Goal: Task Accomplishment & Management: Complete application form

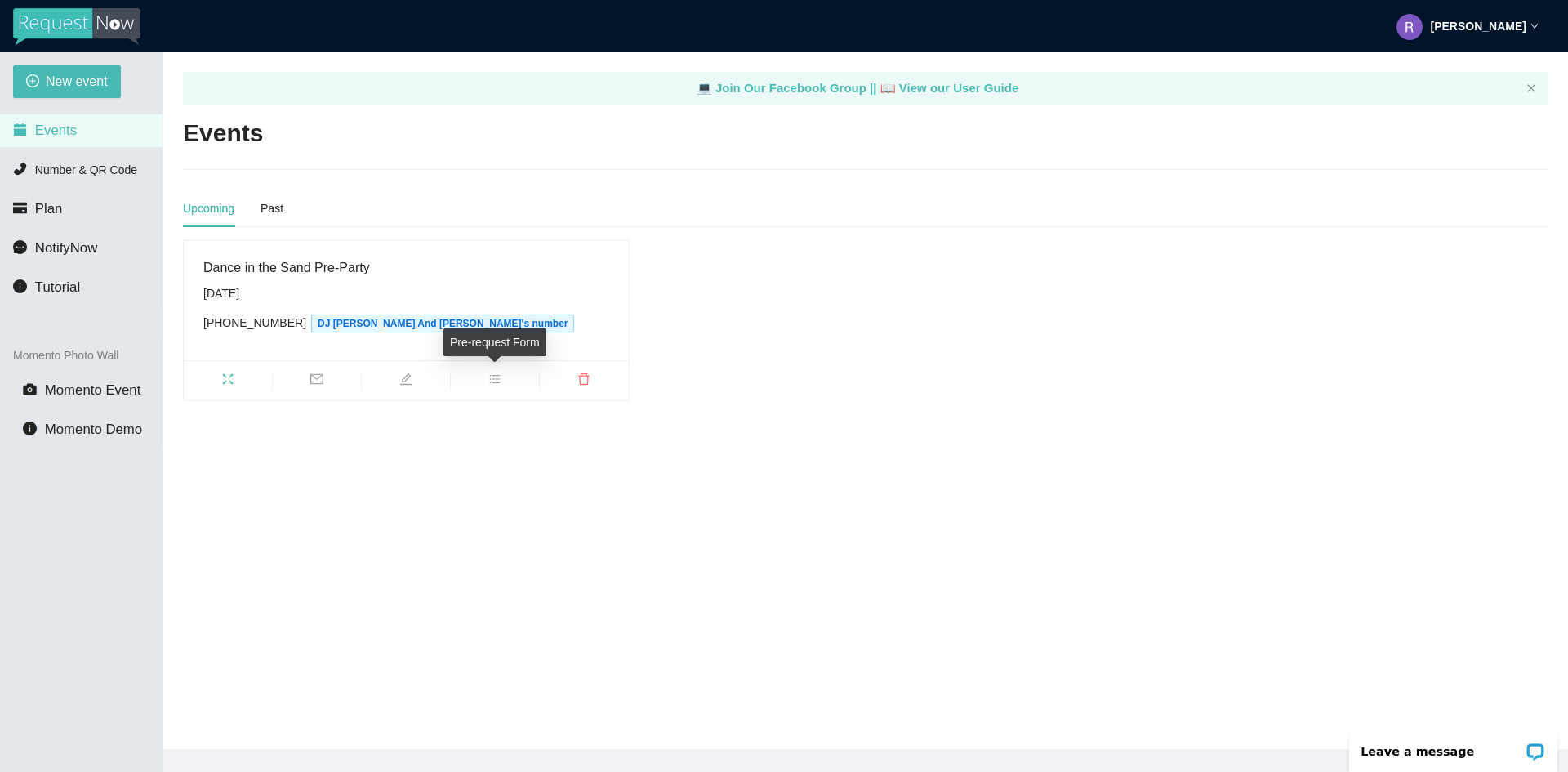
click at [509, 385] on span "bars" at bounding box center [495, 382] width 89 height 18
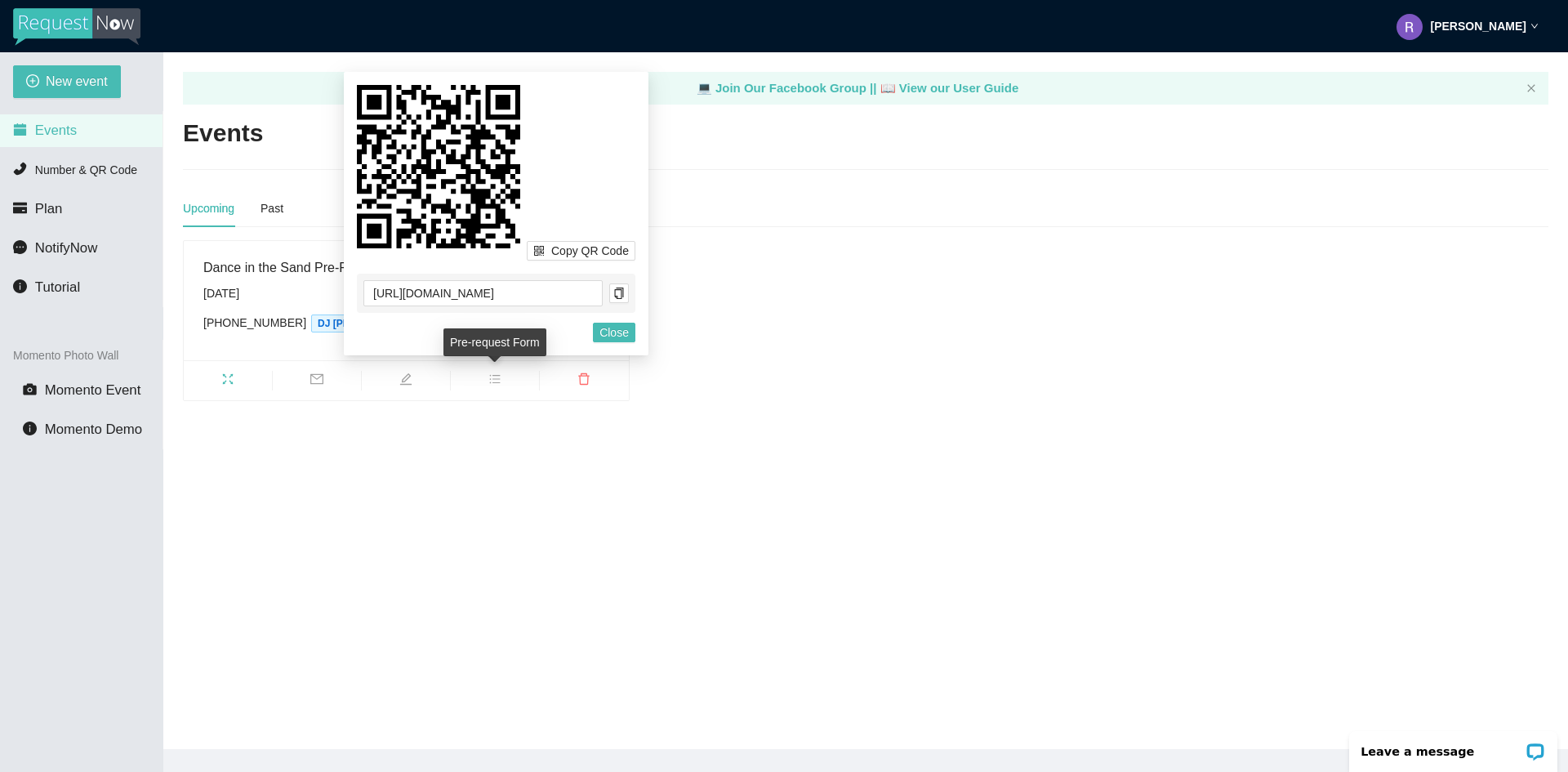
click at [509, 385] on span "bars" at bounding box center [495, 382] width 89 height 18
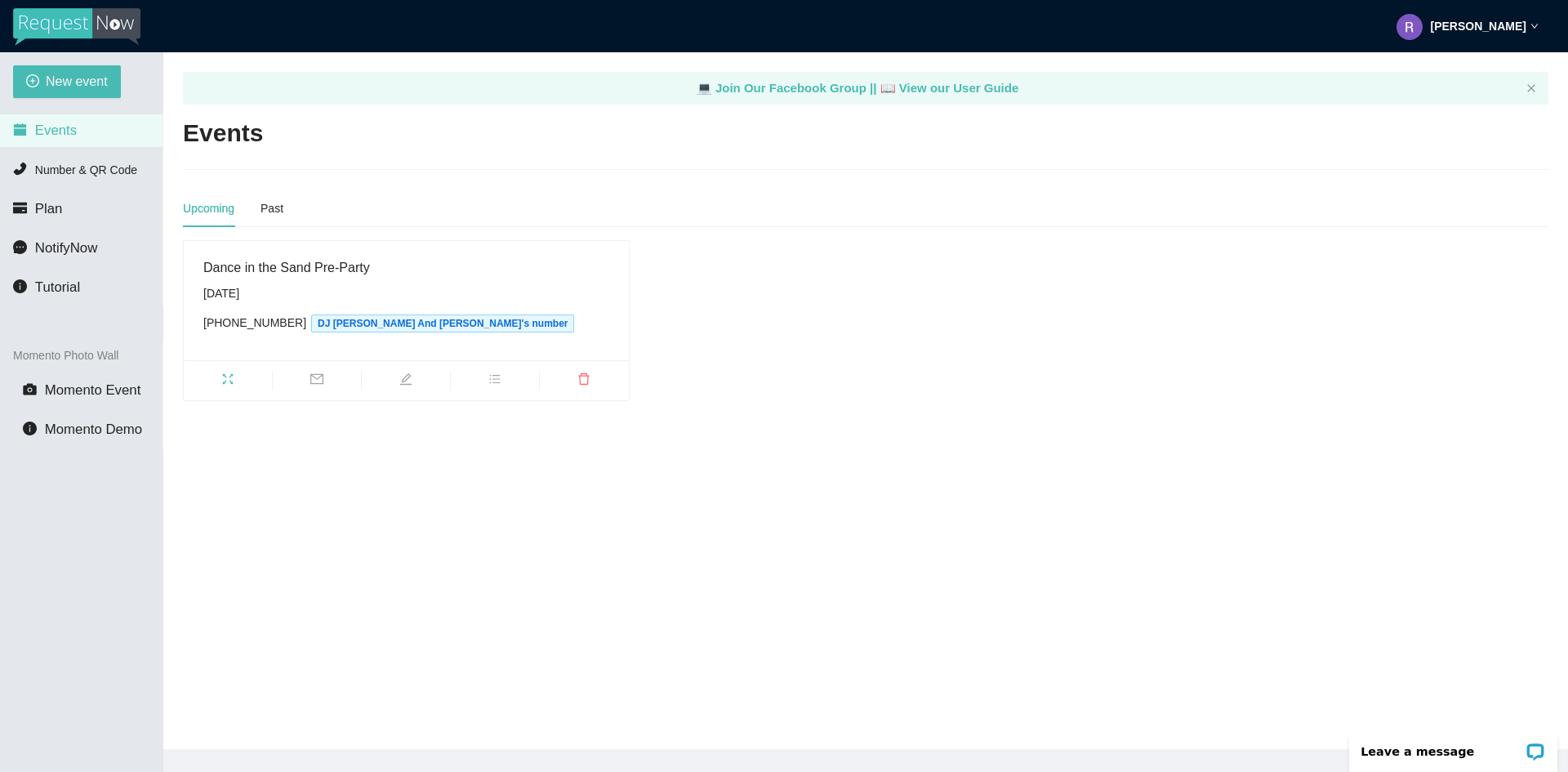
click at [275, 283] on div "Dance in the Sand Pre-Party Wednesday, October 22nd (843) 983-1558 DJ Bonnie An…" at bounding box center [406, 301] width 406 height 87
drag, startPoint x: 216, startPoint y: 367, endPoint x: 231, endPoint y: 389, distance: 26.6
click at [223, 379] on ul at bounding box center [406, 380] width 446 height 40
click at [231, 389] on ul at bounding box center [406, 380] width 446 height 40
click at [223, 383] on icon "fullscreen" at bounding box center [228, 379] width 11 height 11
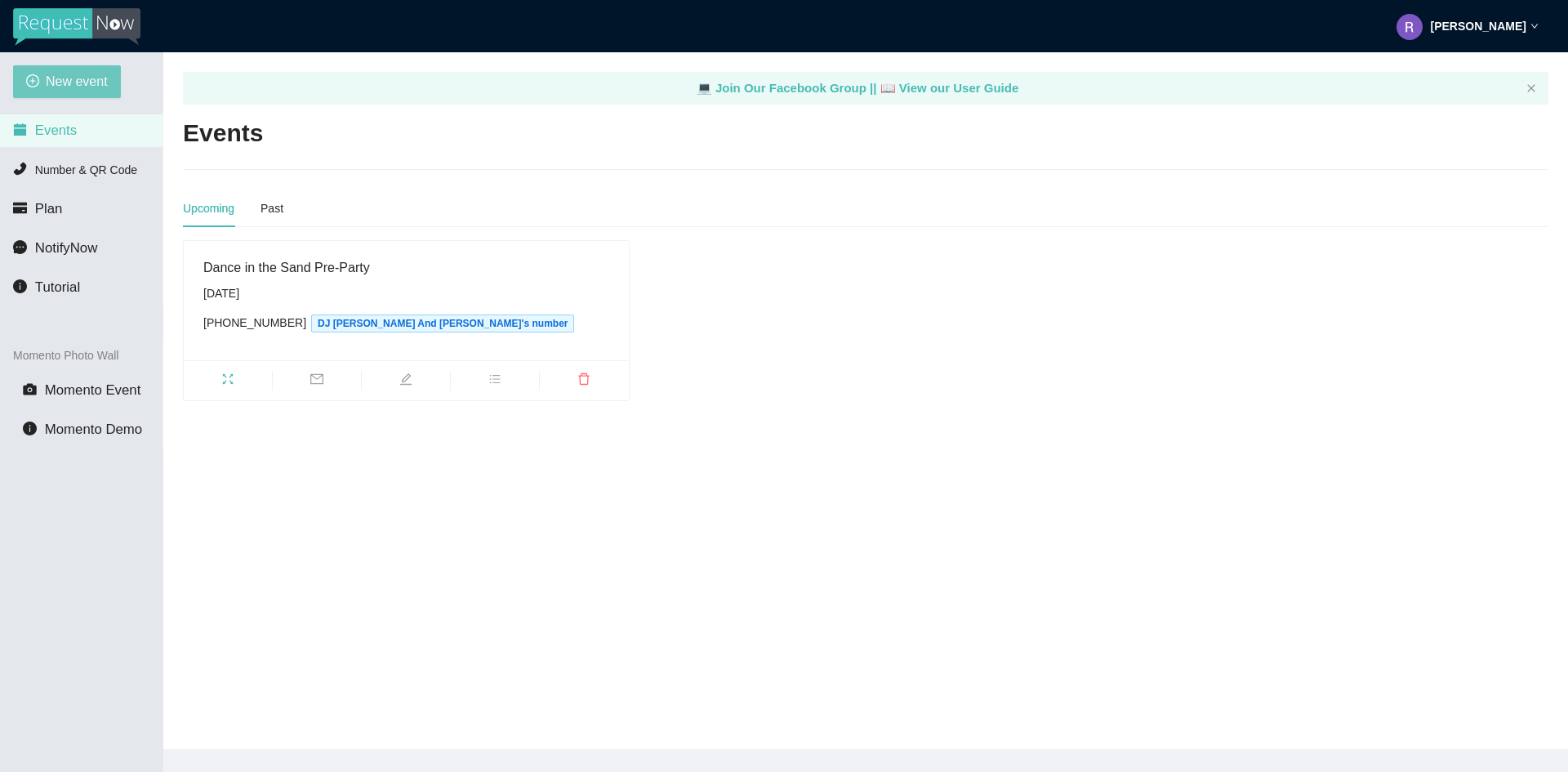
click at [70, 80] on span "New event" at bounding box center [77, 81] width 62 height 21
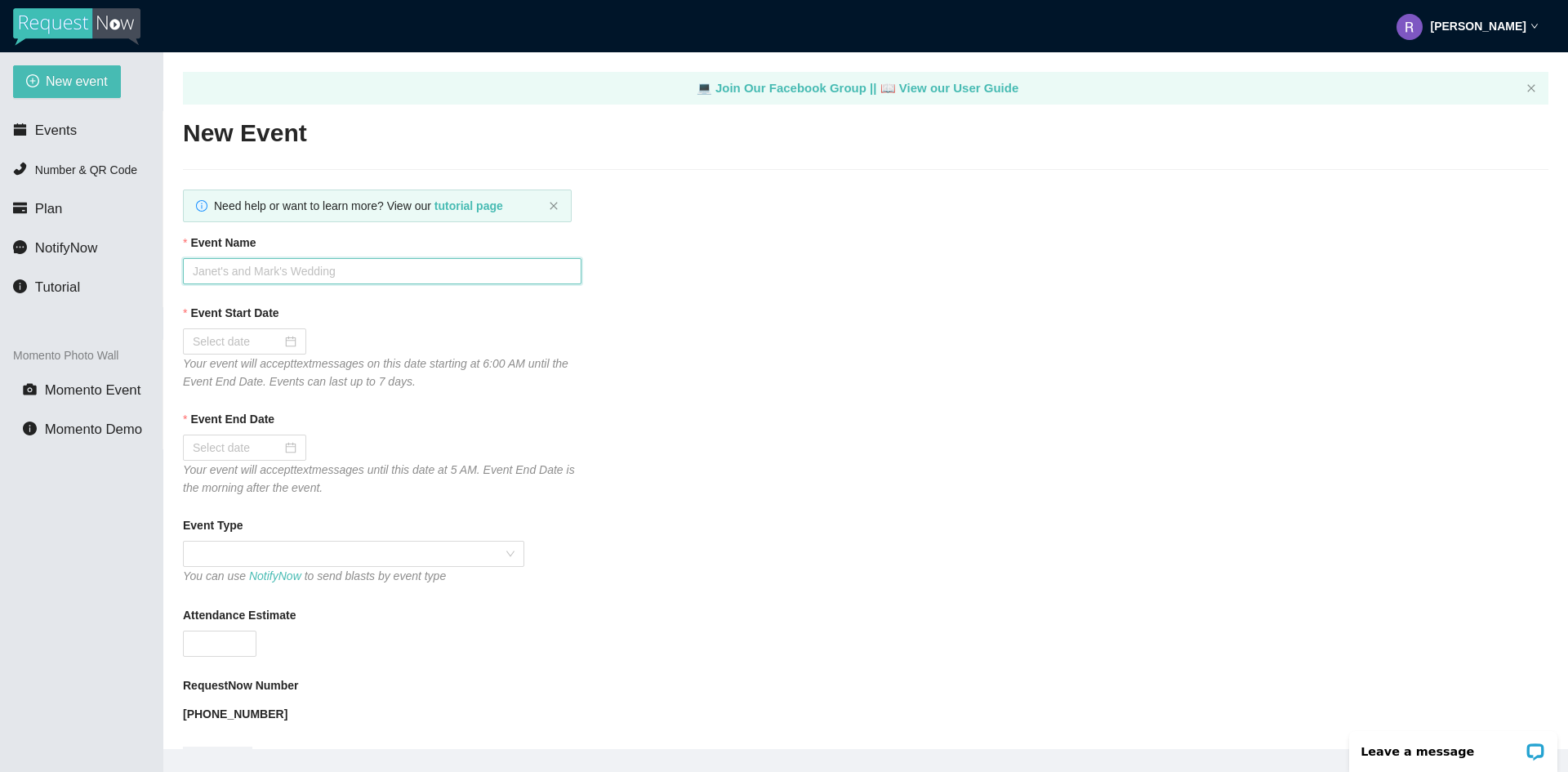
click at [349, 265] on input "Event Name" at bounding box center [382, 270] width 398 height 27
type input "R"
type input "Bourbon List"
click at [286, 348] on div at bounding box center [244, 341] width 103 height 18
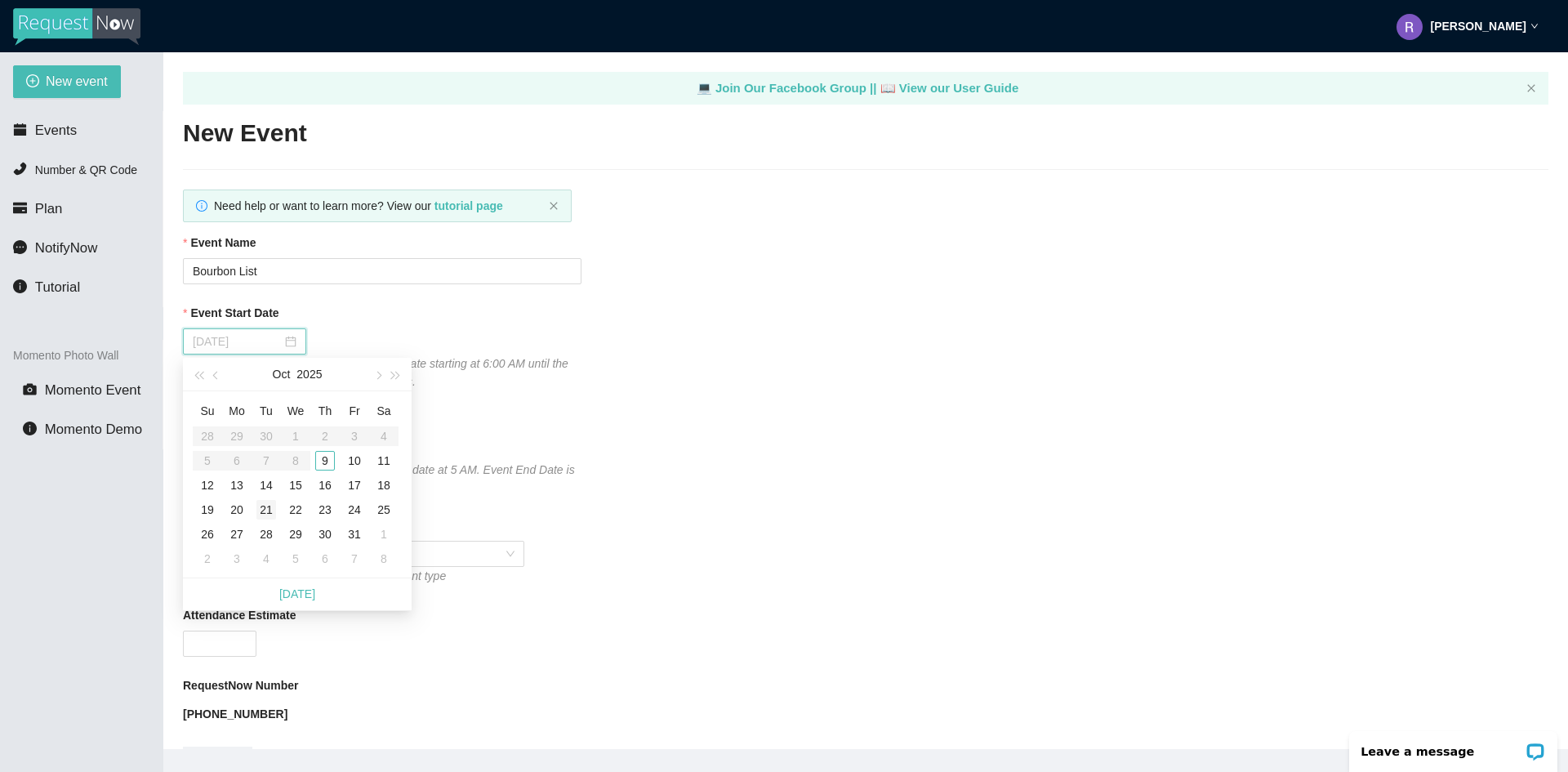
type input "10/21/2025"
click at [270, 511] on div "21" at bounding box center [267, 509] width 20 height 20
type input "10/22/2025"
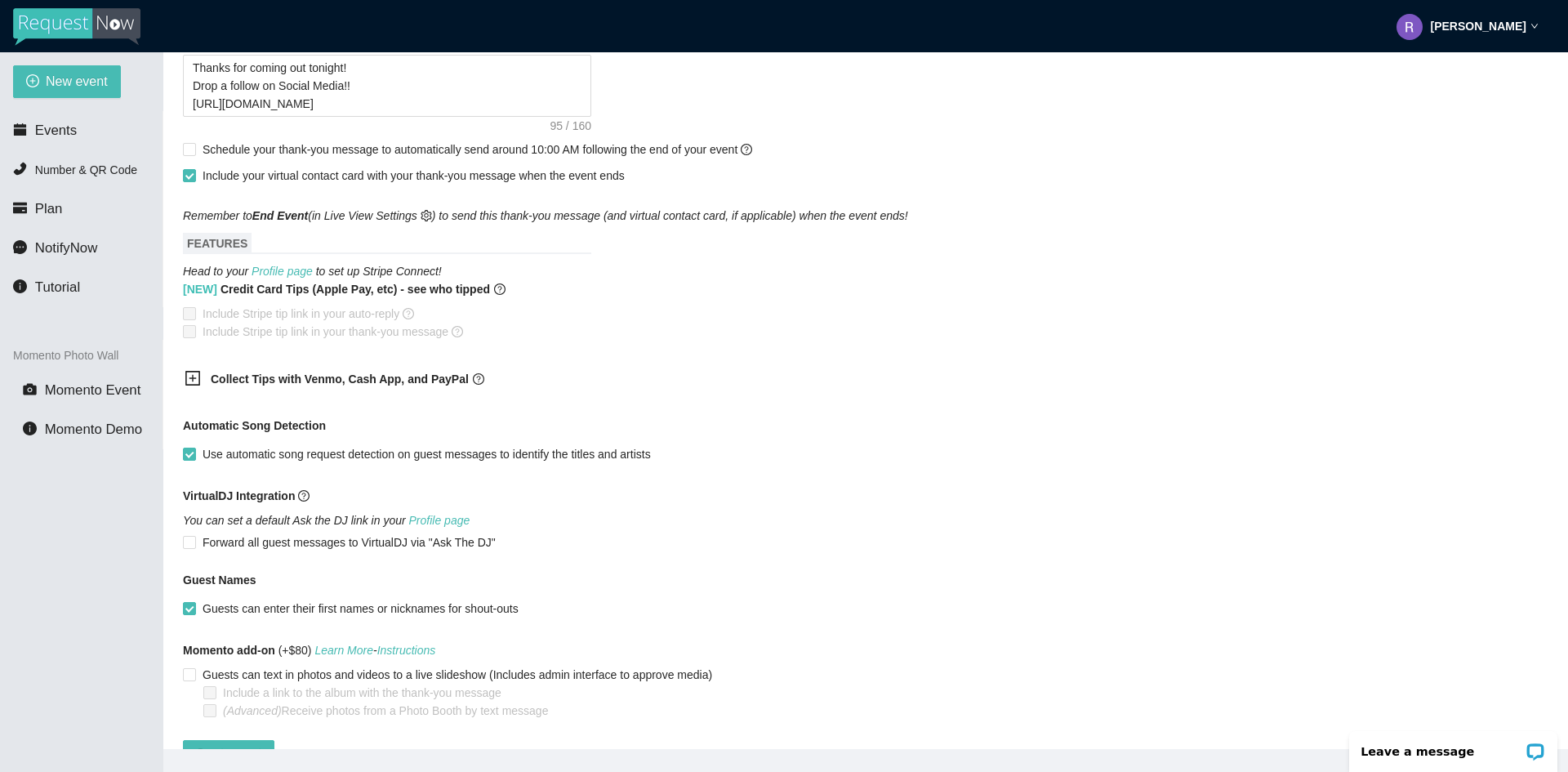
scroll to position [899, 0]
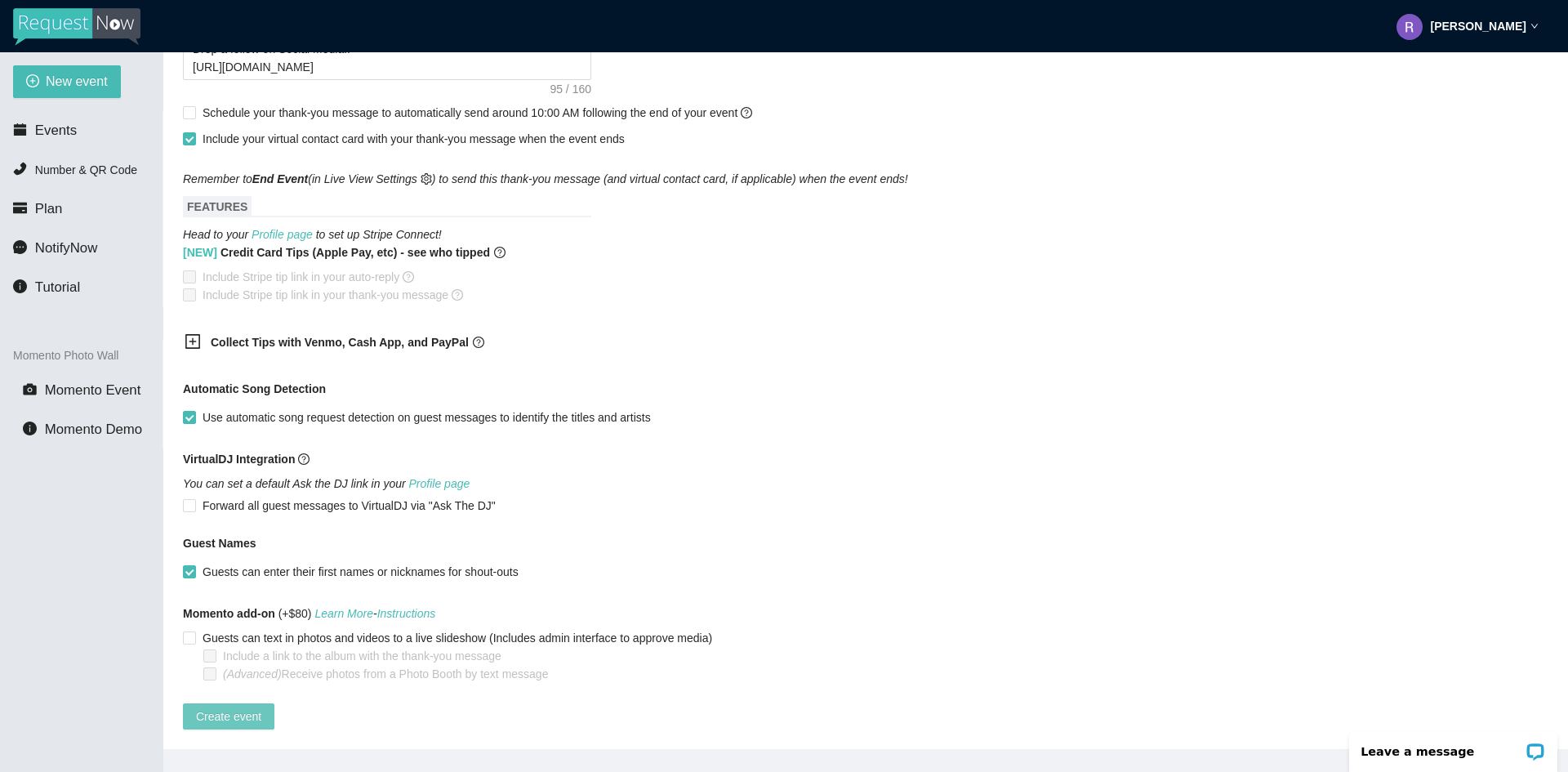
click at [237, 710] on span "Create event" at bounding box center [228, 716] width 65 height 18
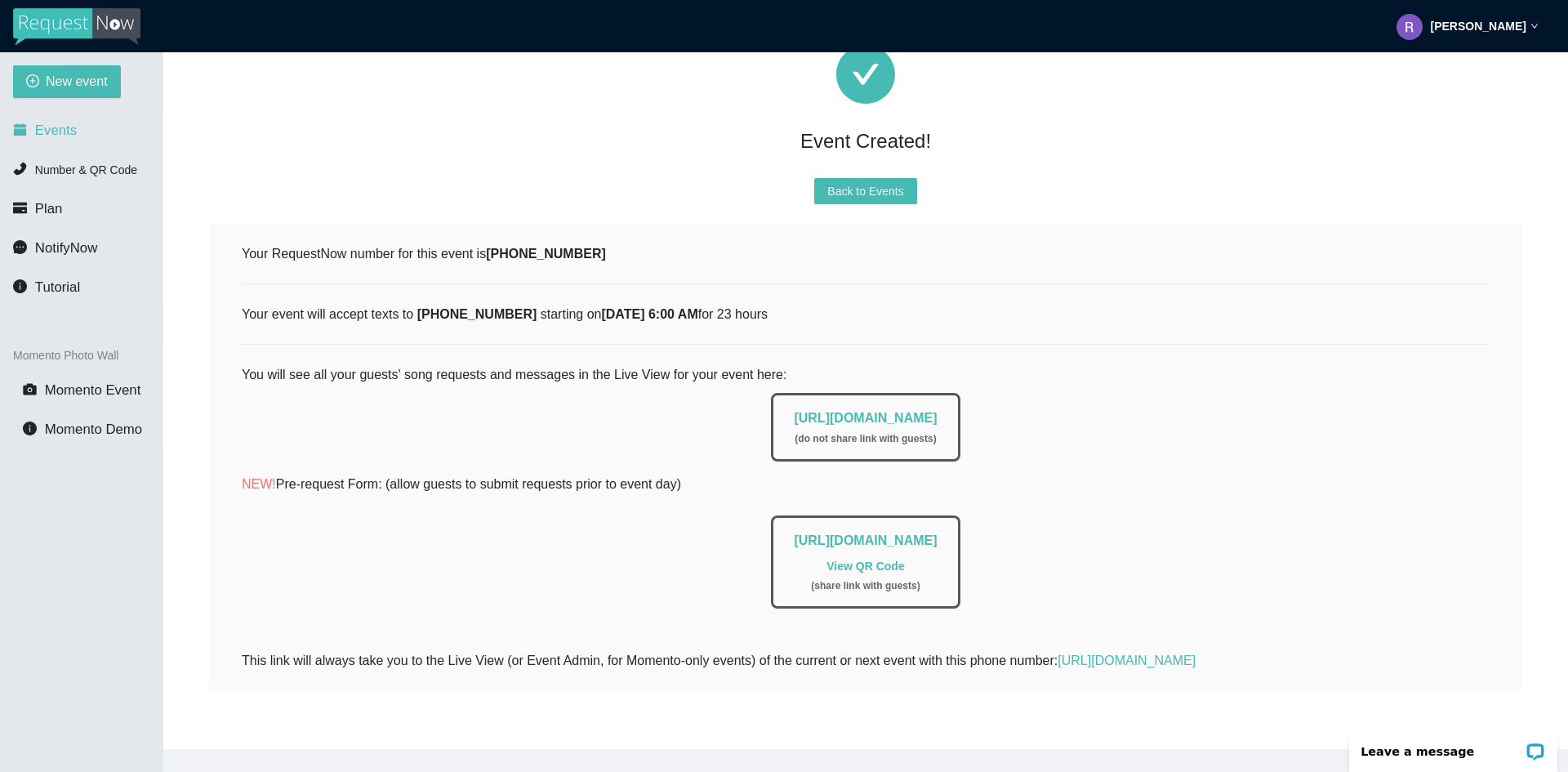
click at [71, 126] on span "Events" at bounding box center [56, 131] width 41 height 16
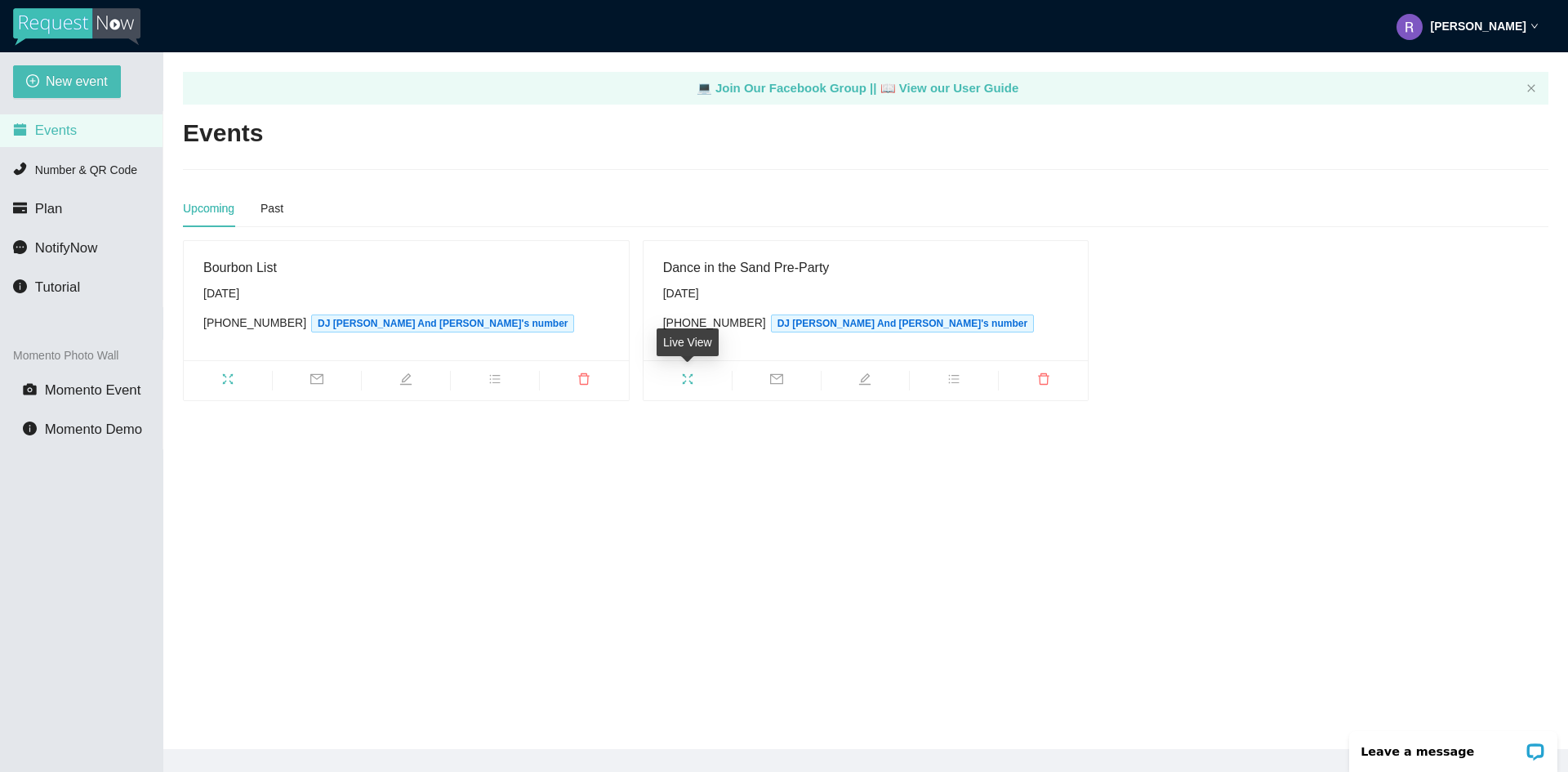
click at [678, 376] on span "fullscreen" at bounding box center [688, 382] width 89 height 18
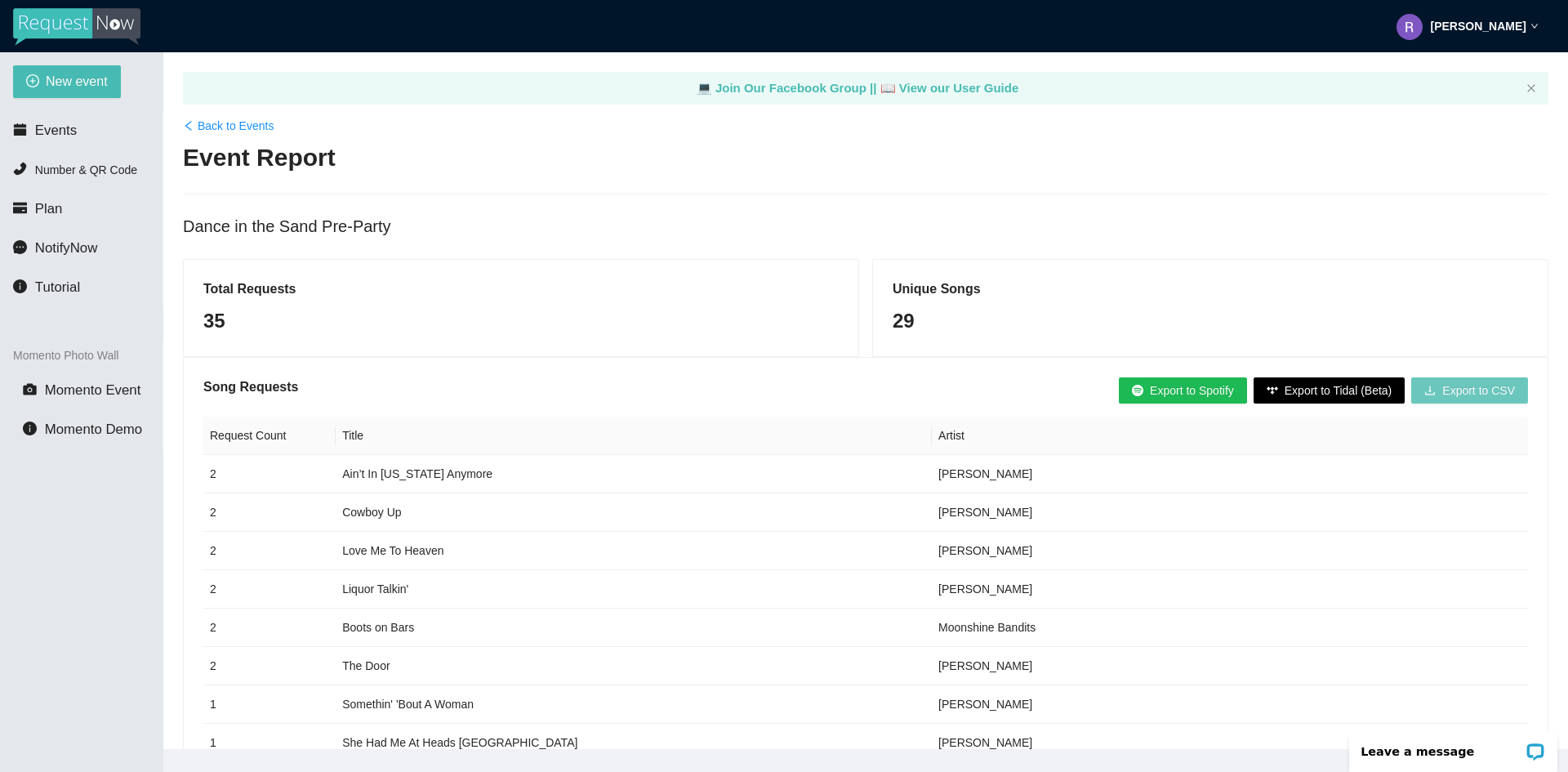
click at [1500, 386] on span "Export to CSV" at bounding box center [1479, 390] width 73 height 18
click at [43, 138] on span "Events" at bounding box center [56, 131] width 41 height 16
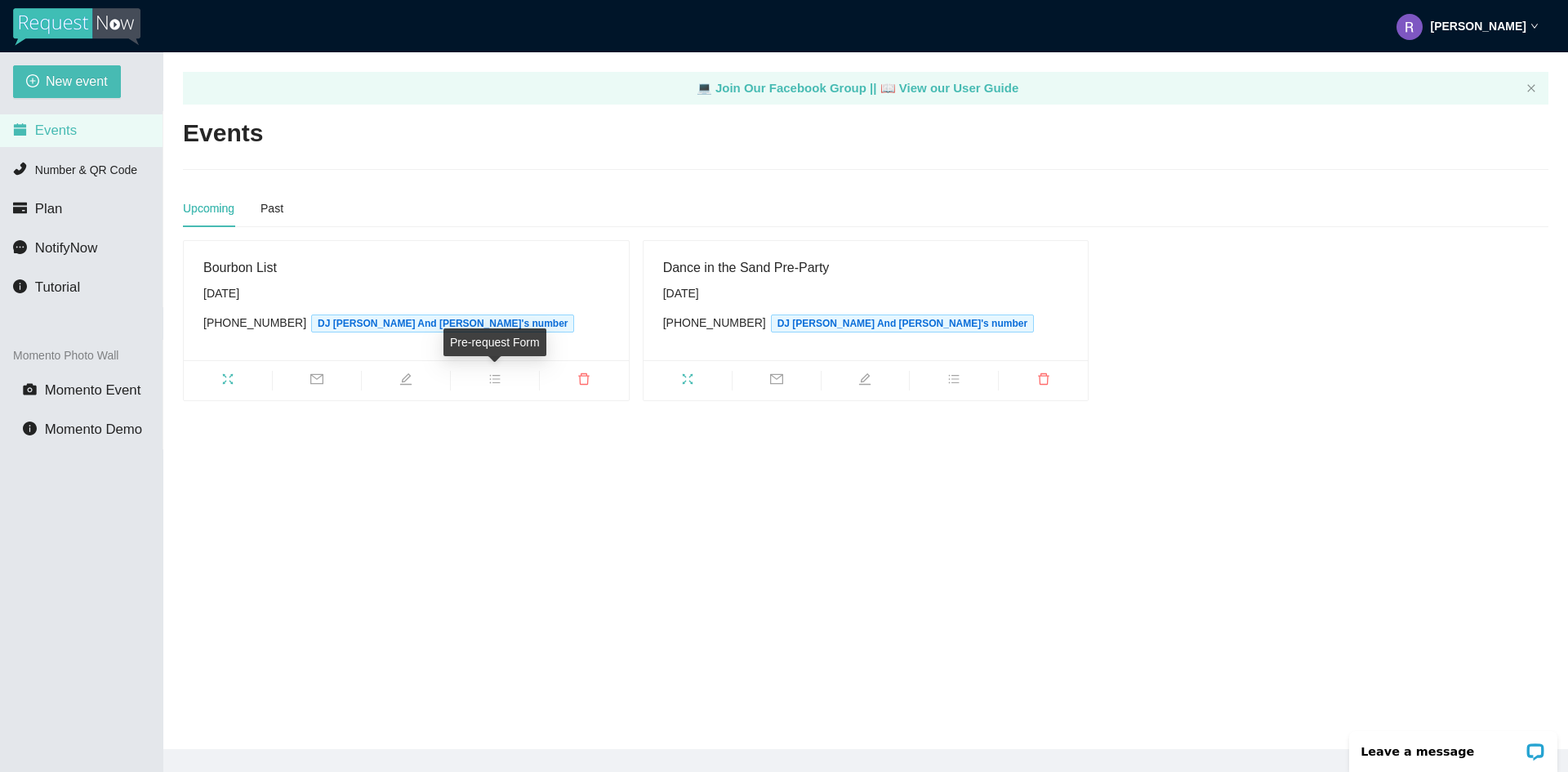
click at [484, 376] on span "bars" at bounding box center [495, 382] width 89 height 18
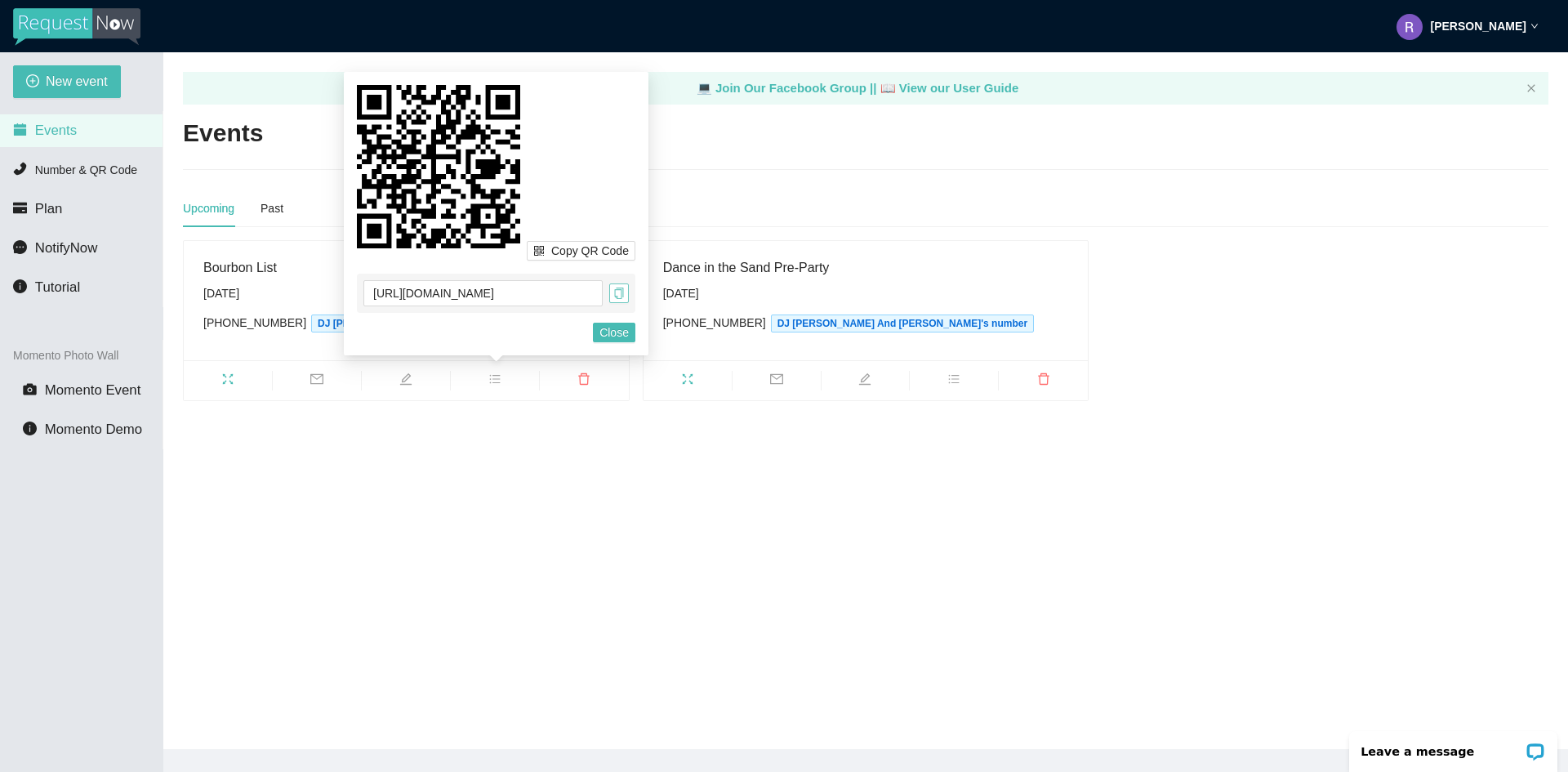
click at [616, 298] on icon "copy" at bounding box center [619, 293] width 9 height 12
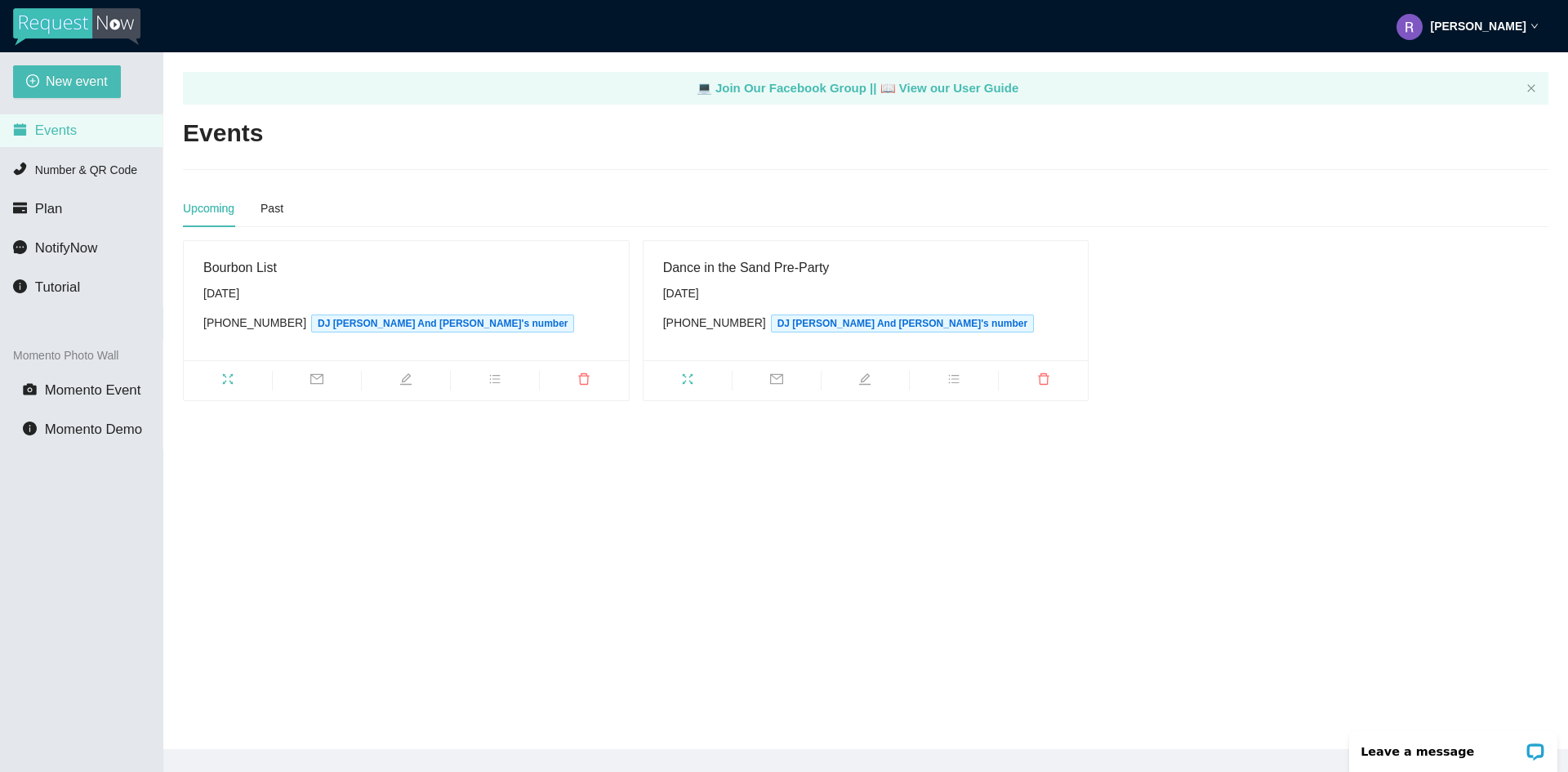
drag, startPoint x: 263, startPoint y: 459, endPoint x: 471, endPoint y: 423, distance: 211.1
click at [264, 459] on main "💻 Join Our Facebook Group || 📖 View our User Guide Events Upcoming Past Bourbon…" at bounding box center [866, 400] width 1405 height 696
click at [227, 379] on icon "fullscreen" at bounding box center [227, 379] width 13 height 13
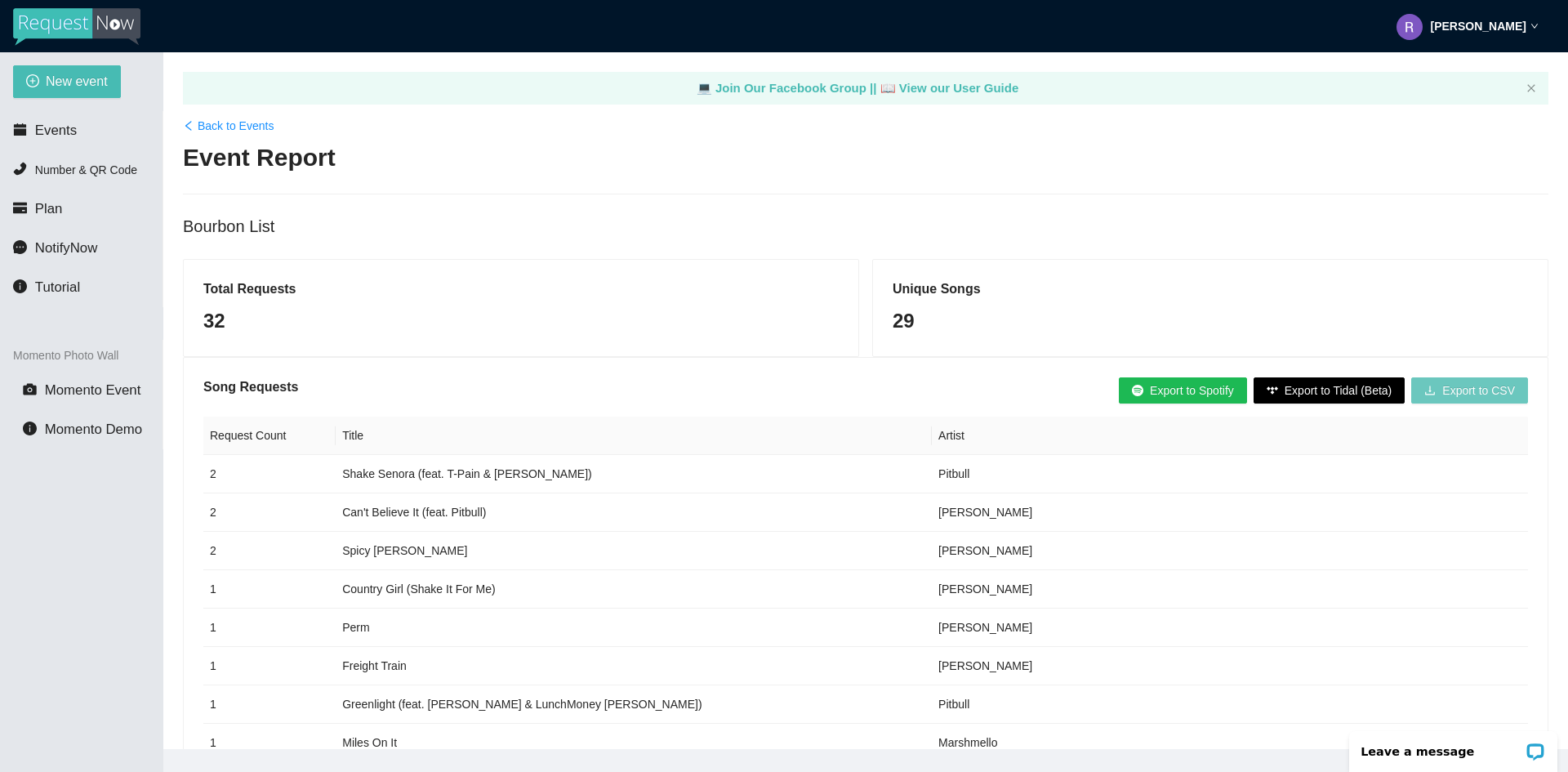
click at [1491, 394] on span "Export to CSV" at bounding box center [1479, 390] width 73 height 18
click at [77, 135] on li "Events" at bounding box center [81, 130] width 162 height 32
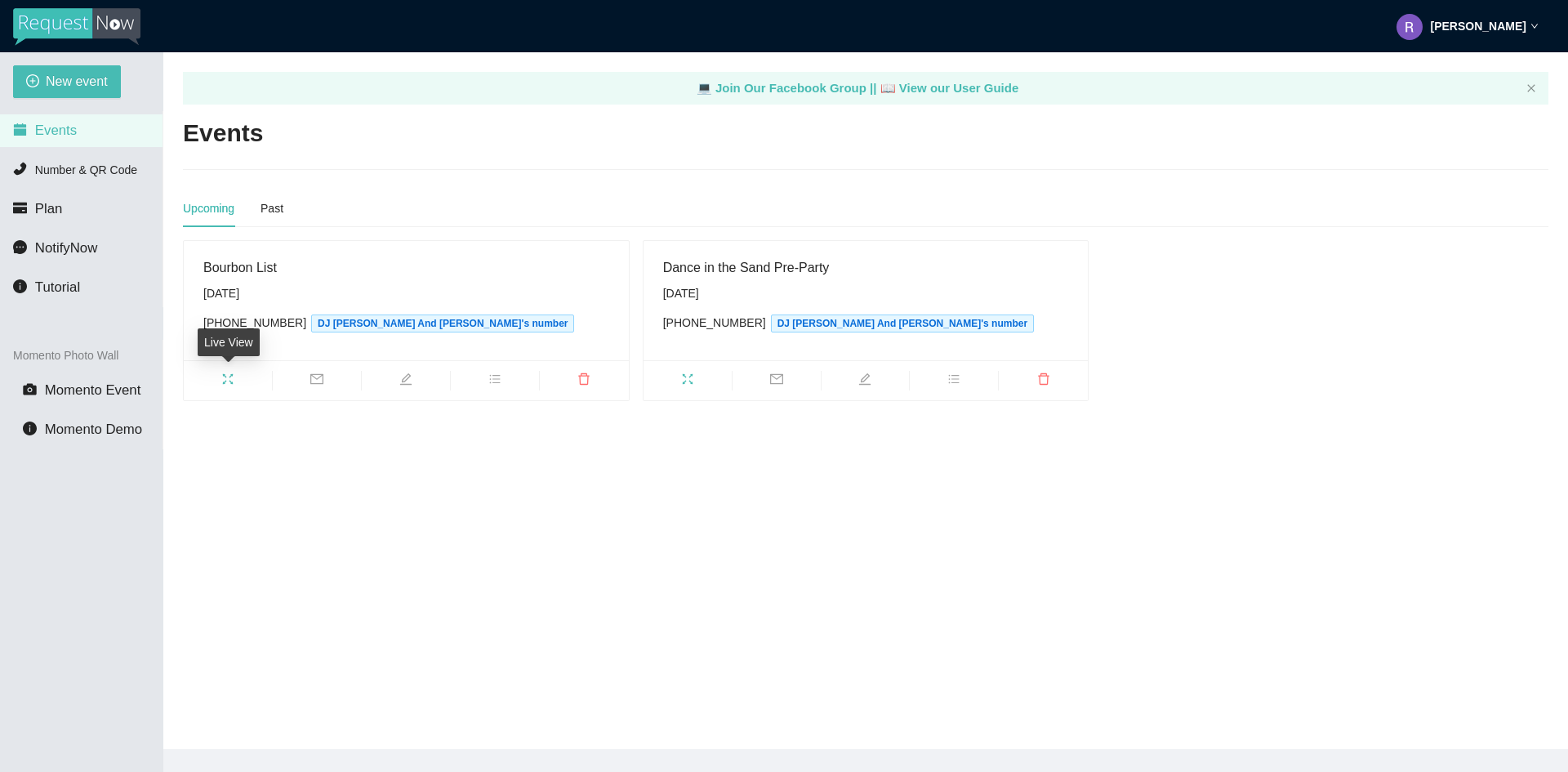
click at [214, 383] on span "fullscreen" at bounding box center [228, 382] width 89 height 18
